Goal: Information Seeking & Learning: Learn about a topic

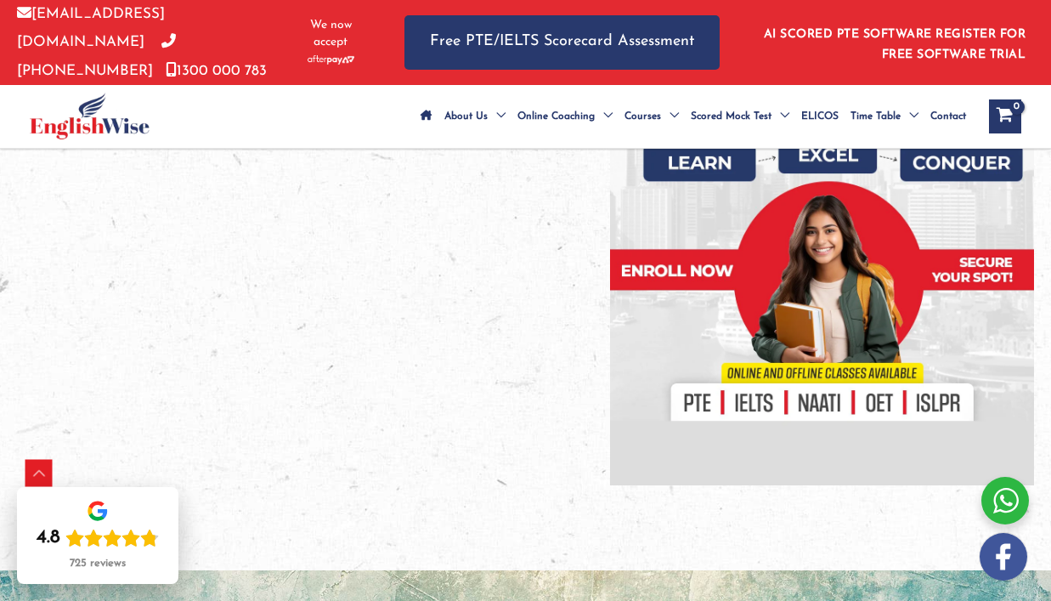
scroll to position [455, 0]
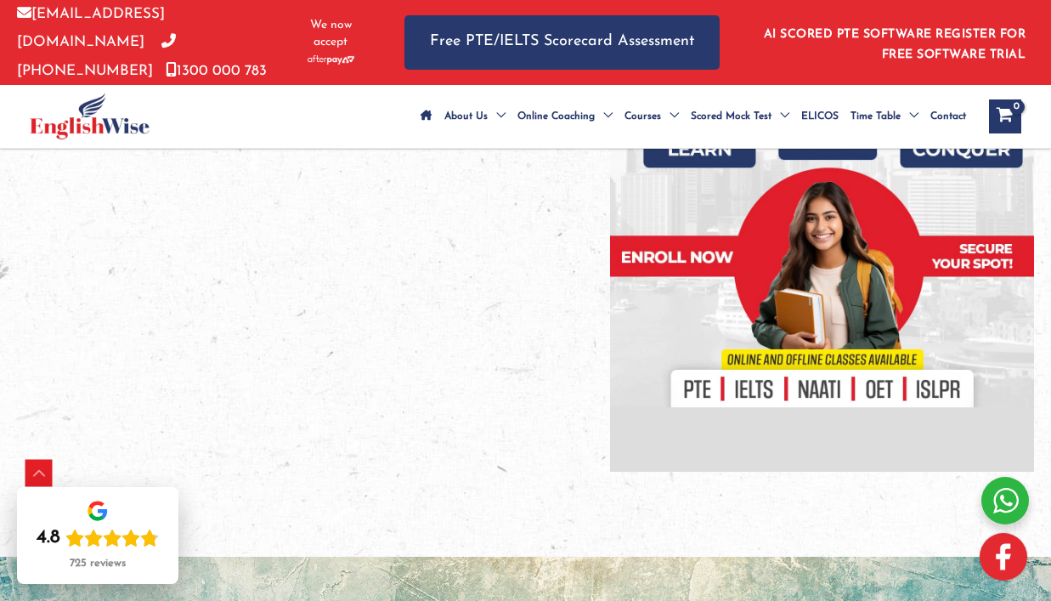
click at [999, 558] on img at bounding box center [1004, 557] width 48 height 48
